Goal: Navigation & Orientation: Understand site structure

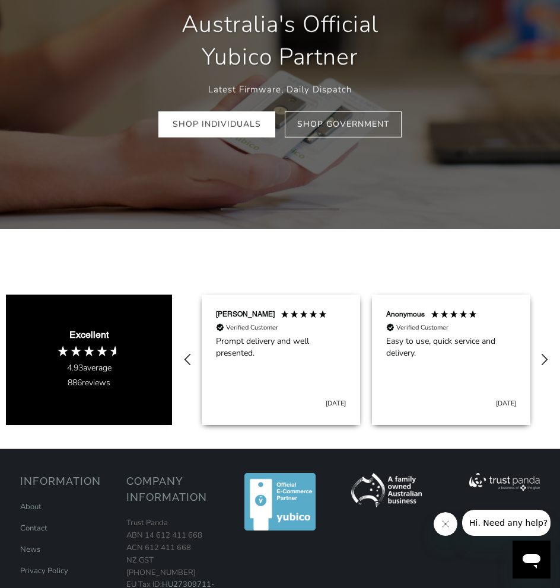
scroll to position [254, 0]
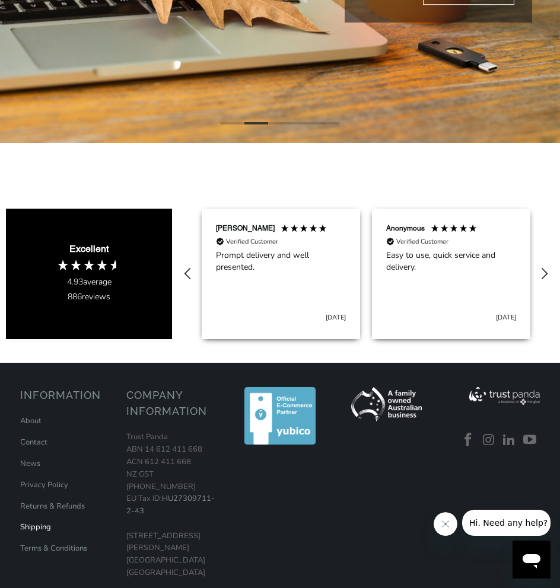
click at [27, 531] on link "Shipping" at bounding box center [35, 527] width 31 height 11
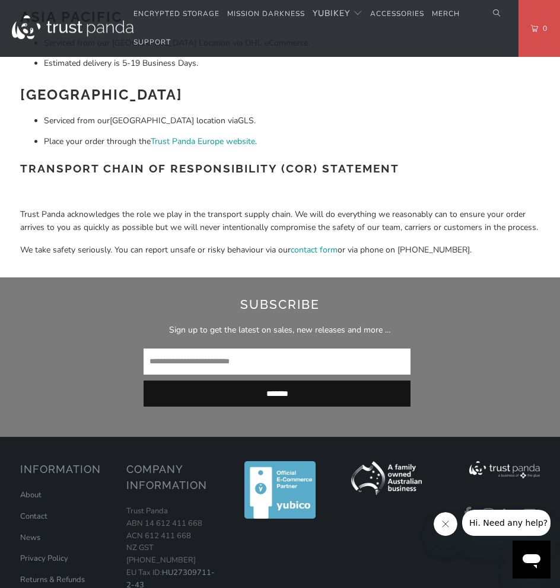
scroll to position [704, 0]
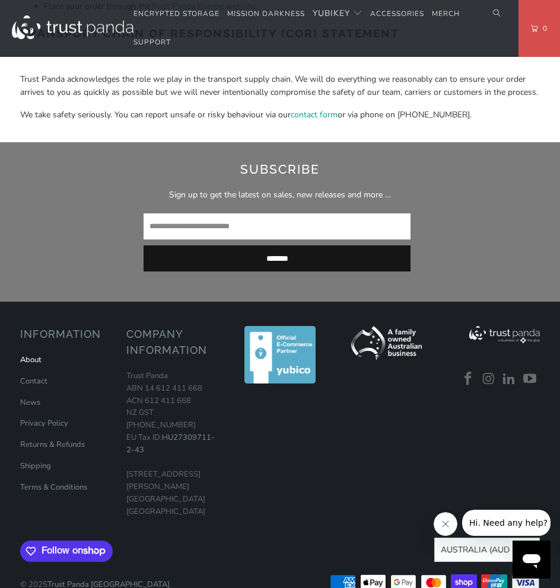
click at [30, 362] on link "About" at bounding box center [30, 359] width 21 height 11
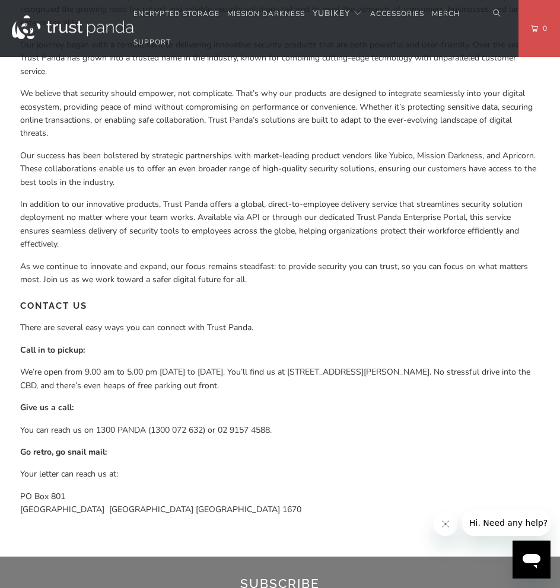
scroll to position [782, 0]
